Goal: Task Accomplishment & Management: Manage account settings

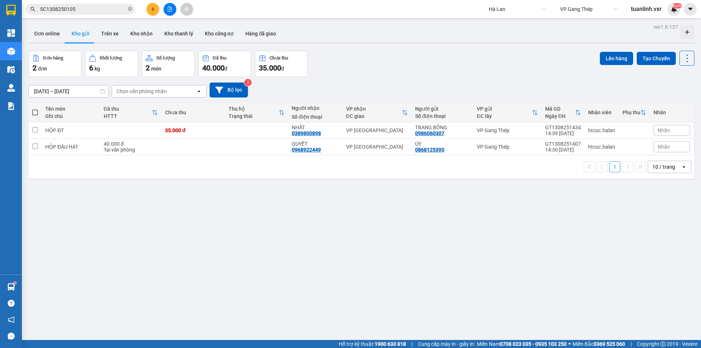
click at [507, 8] on span "Hà Lan" at bounding box center [517, 9] width 57 height 11
type input "an phu quy"
click at [511, 27] on div "An Phú Quý" at bounding box center [516, 24] width 57 height 8
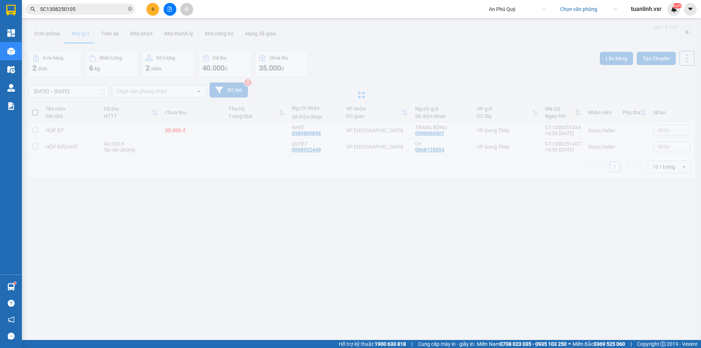
click at [573, 11] on input "search" at bounding box center [586, 9] width 52 height 11
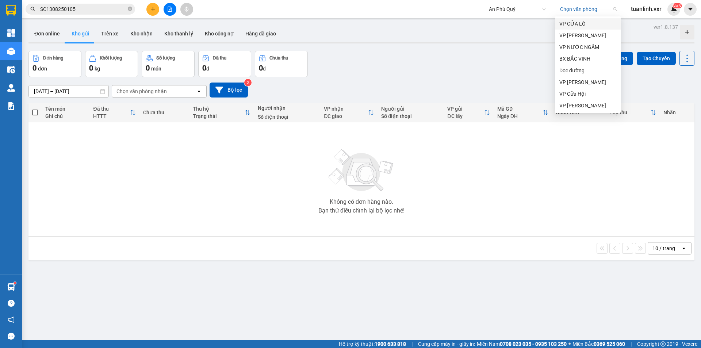
click at [583, 24] on div "VP CỬA LÒ" at bounding box center [587, 24] width 57 height 8
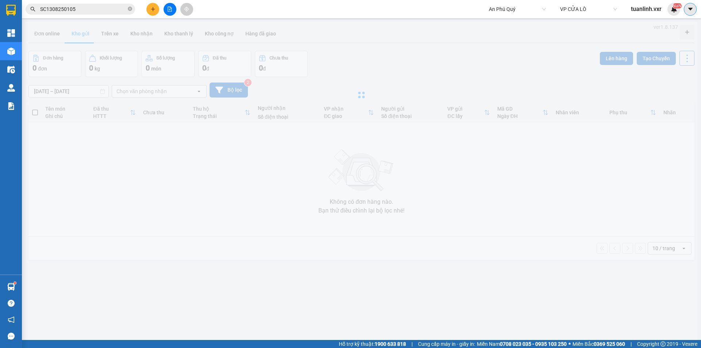
click at [691, 10] on icon "caret-down" at bounding box center [690, 9] width 7 height 7
click at [662, 22] on div "Cấu hình nhà xe" at bounding box center [664, 27] width 55 height 14
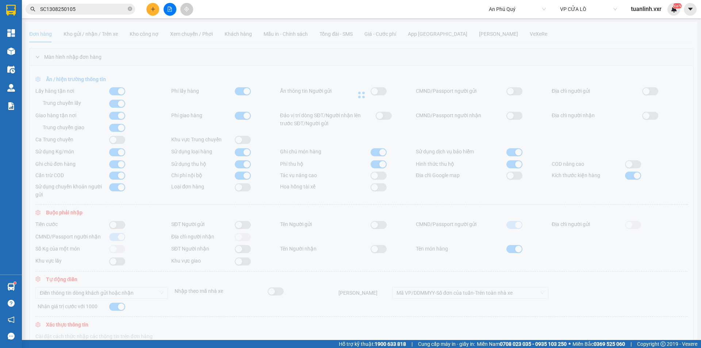
click at [663, 26] on div at bounding box center [362, 95] width 672 height 146
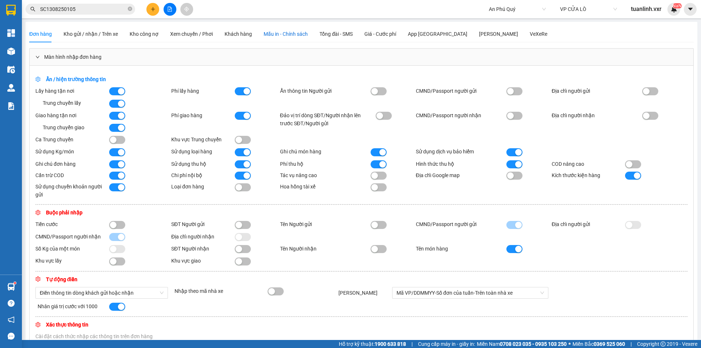
click at [281, 35] on span "Mẫu in - Chính sách" at bounding box center [286, 34] width 44 height 6
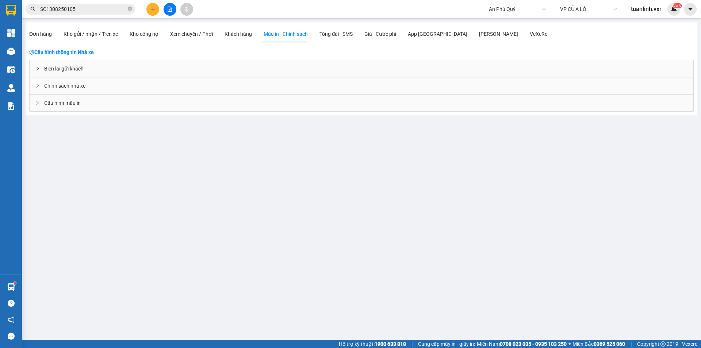
click at [64, 110] on div "Cấu hình mẫu in" at bounding box center [362, 103] width 664 height 17
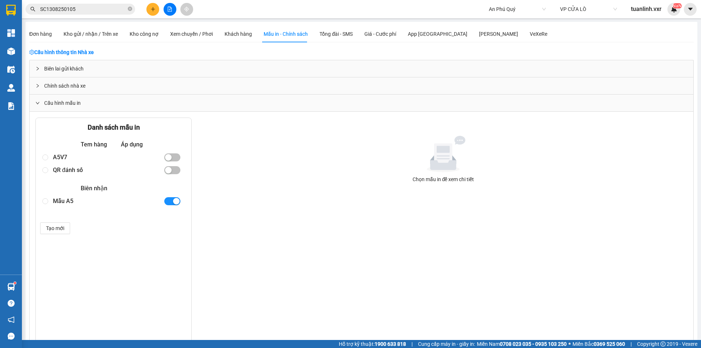
click at [81, 201] on div "Mẫu A5" at bounding box center [105, 201] width 105 height 13
radio input "true"
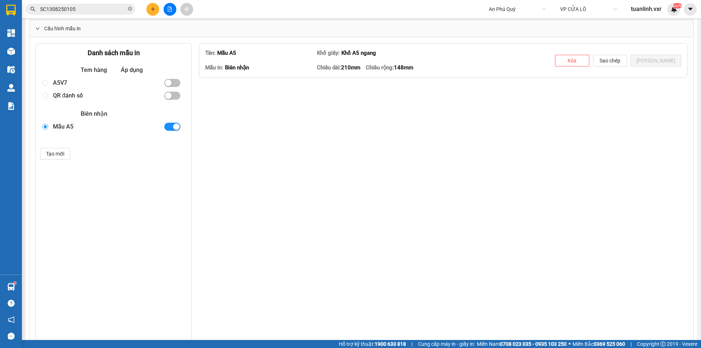
scroll to position [139, 0]
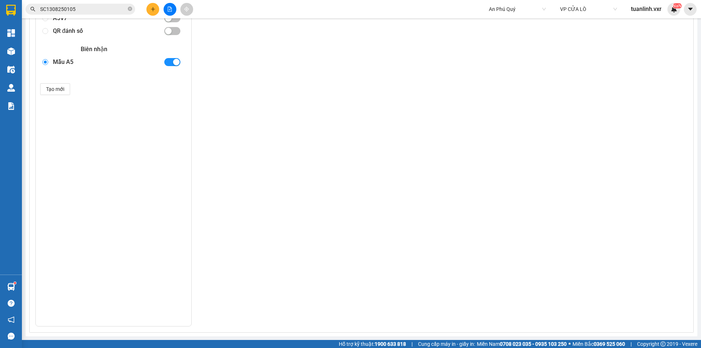
type textarea "<lorem ipsum="dolors-ametcons: adipisci; elits: 57.2655%; doeius: 360te; incidi…"
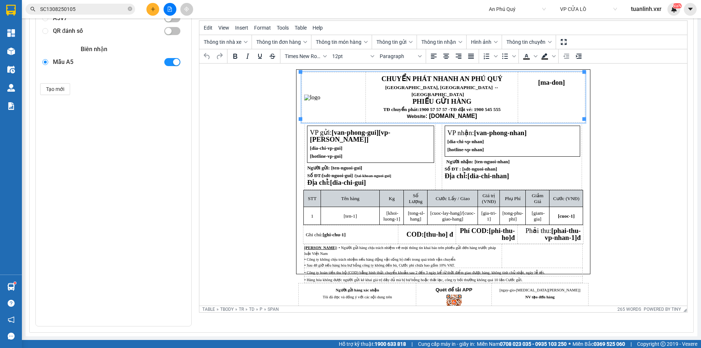
scroll to position [0, 0]
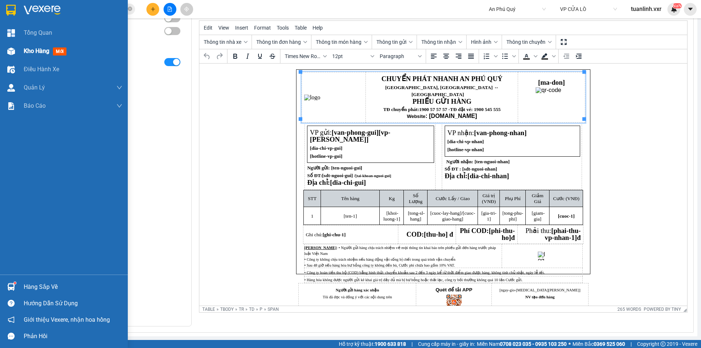
click at [22, 54] on div "Kho hàng mới" at bounding box center [64, 51] width 128 height 18
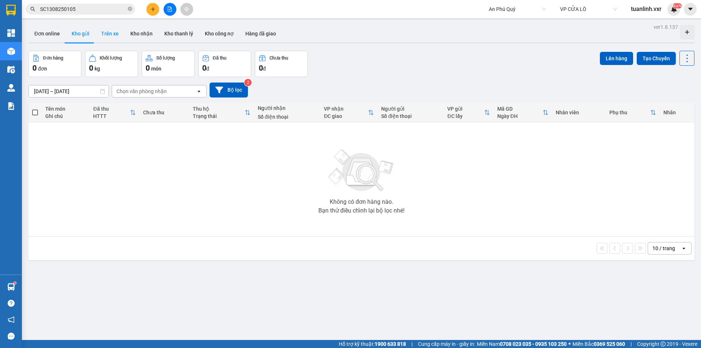
click at [105, 38] on button "Trên xe" at bounding box center [109, 34] width 29 height 18
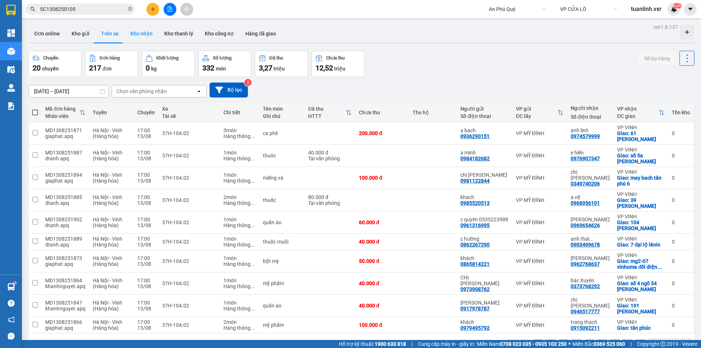
click at [136, 26] on button "Kho nhận" at bounding box center [142, 34] width 34 height 18
type input "[DATE] – [DATE]"
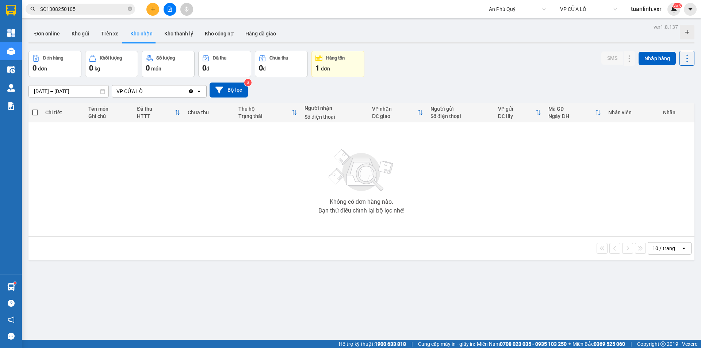
click at [588, 8] on span "VP CỬA LÒ" at bounding box center [588, 9] width 57 height 11
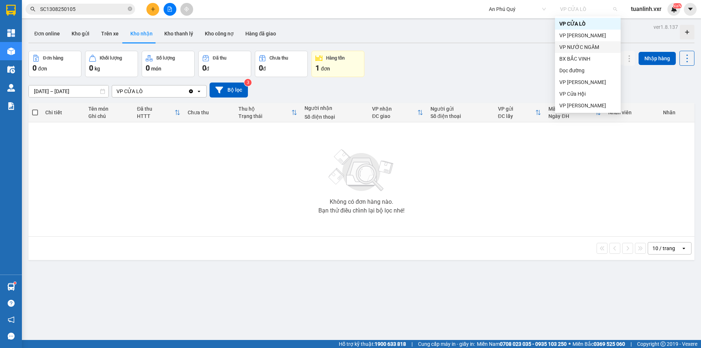
click at [578, 43] on div "VP NƯỚC NGẦM" at bounding box center [587, 47] width 57 height 8
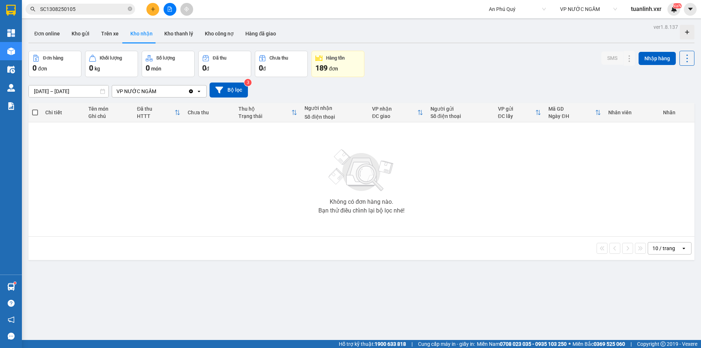
click at [579, 18] on main "ver 1.8.137 Đơn online Kho gửi Trên xe Kho nhận Kho thanh lý Kho công nợ Hàng đ…" at bounding box center [350, 170] width 701 height 340
click at [579, 12] on span "VP NƯỚC NGẦM" at bounding box center [588, 9] width 57 height 11
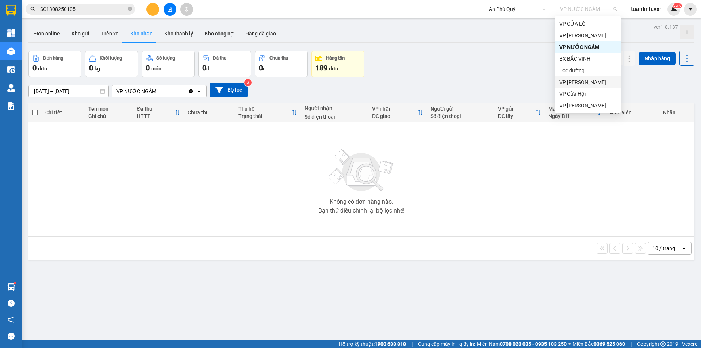
scroll to position [37, 0]
click at [587, 60] on div "VP Cửa Hội" at bounding box center [587, 57] width 57 height 8
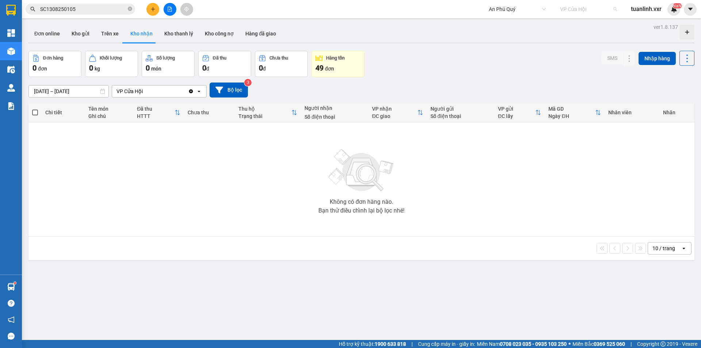
click at [565, 9] on span "VP Cửa Hội" at bounding box center [588, 9] width 57 height 11
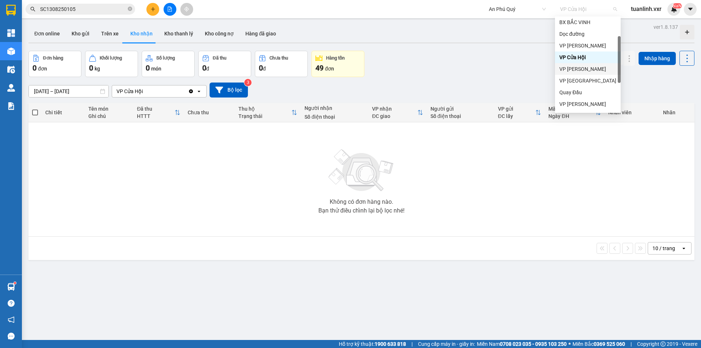
click at [569, 65] on div "VP [PERSON_NAME]" at bounding box center [587, 69] width 57 height 8
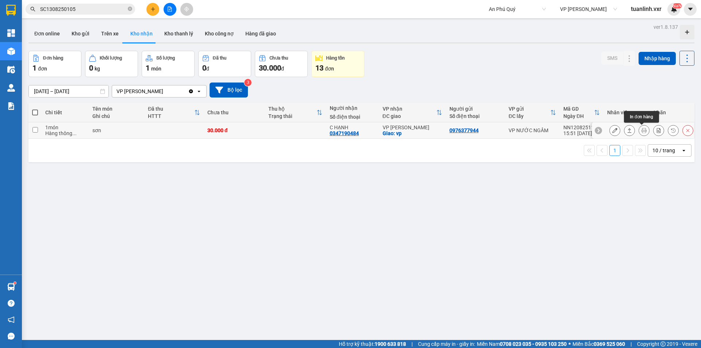
click at [644, 130] on button at bounding box center [644, 130] width 10 height 13
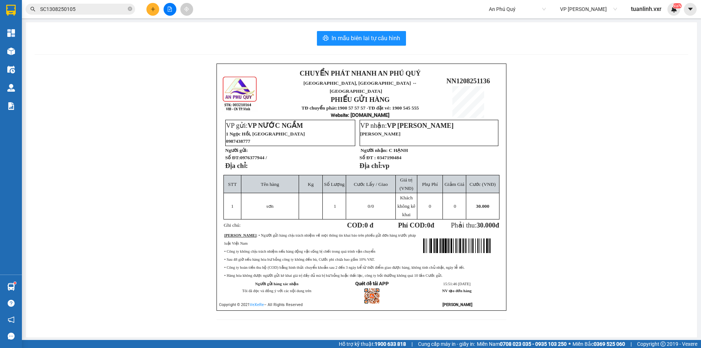
click at [568, 117] on div "CHUYỂN PHÁT NHANH AN PHÚ QUÝ NGHỆ AN, [GEOGRAPHIC_DATA] ↔ [GEOGRAPHIC_DATA] PHI…" at bounding box center [362, 196] width 654 height 265
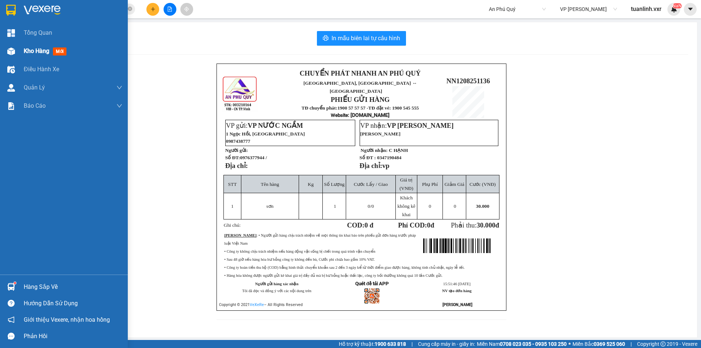
click at [17, 54] on div at bounding box center [11, 51] width 13 height 13
